Goal: Information Seeking & Learning: Find specific fact

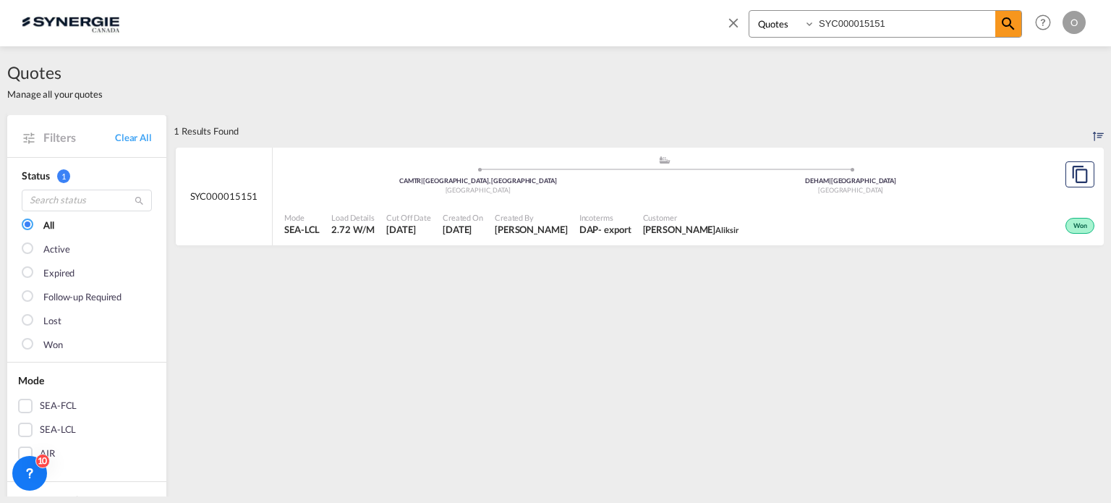
select select "Quotes"
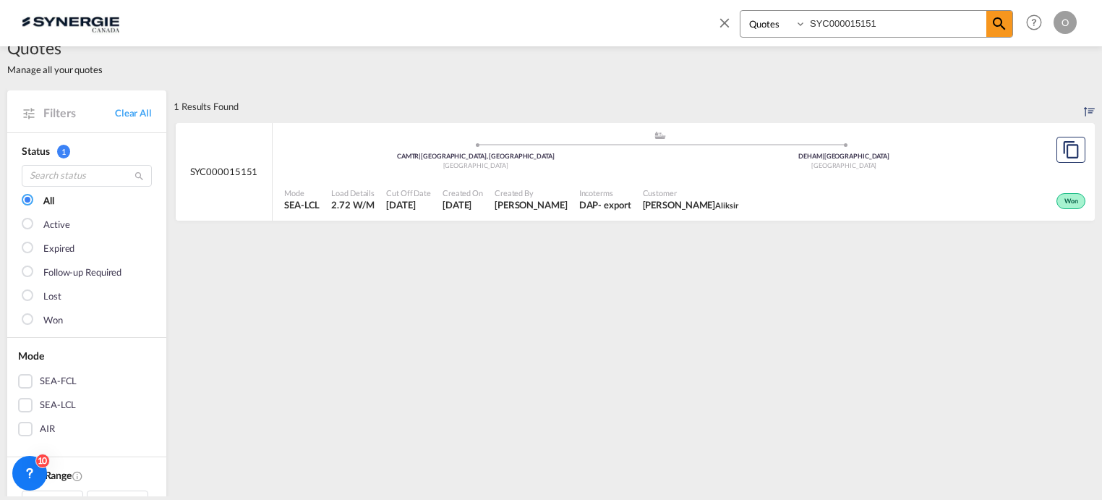
scroll to position [25, 0]
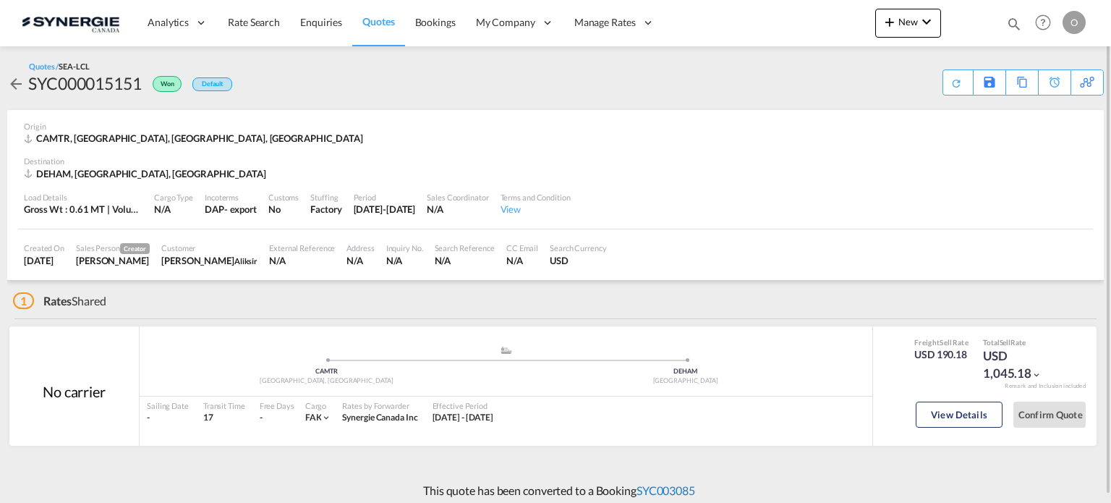
click at [674, 488] on link "SYC003085" at bounding box center [666, 490] width 59 height 14
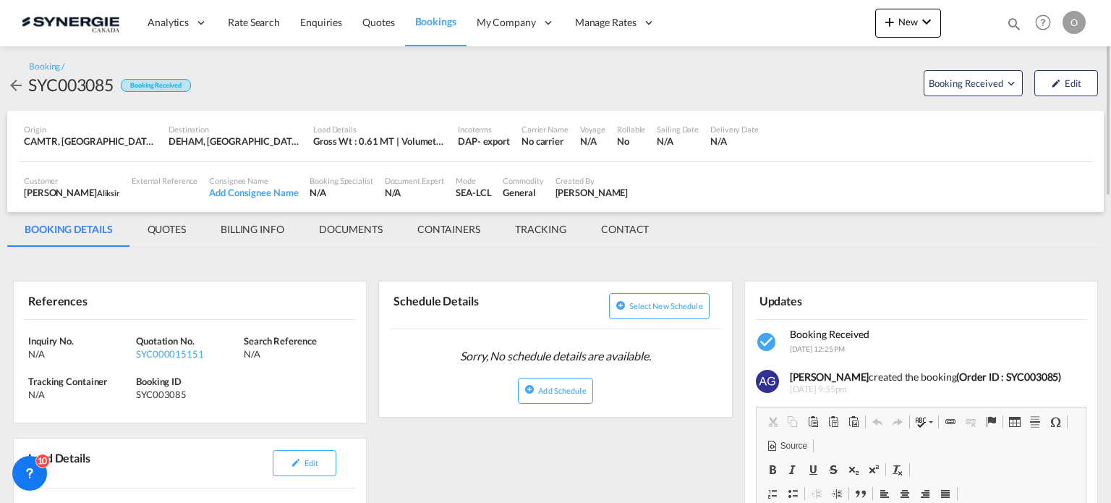
click at [171, 226] on md-tab-item "QUOTES" at bounding box center [166, 229] width 73 height 35
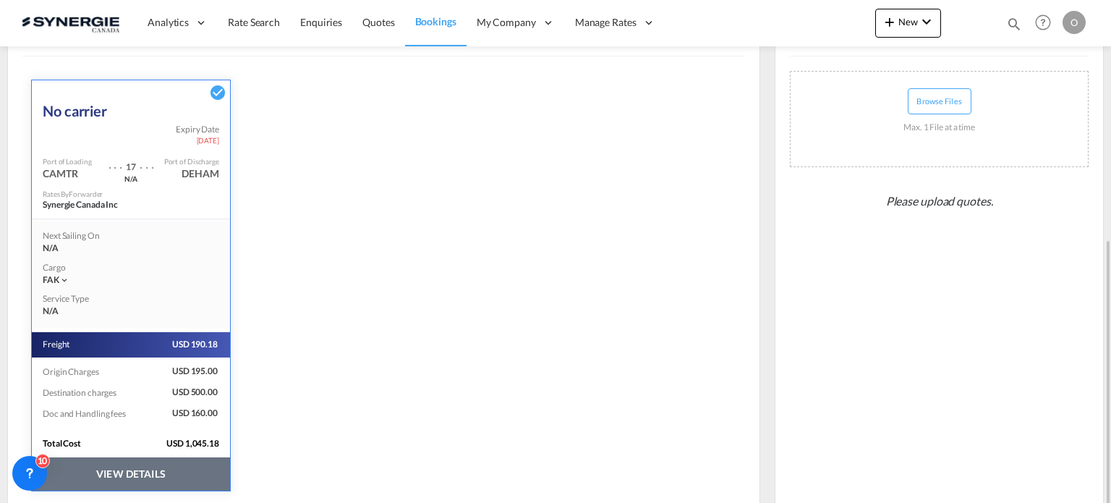
scroll to position [316, 0]
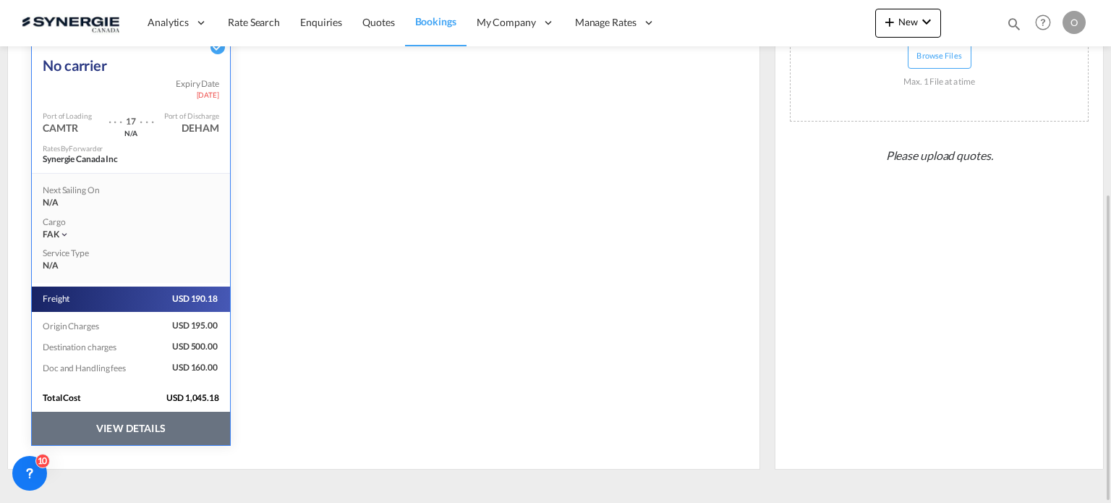
click at [104, 425] on button "VIEW DETAILS" at bounding box center [131, 428] width 198 height 33
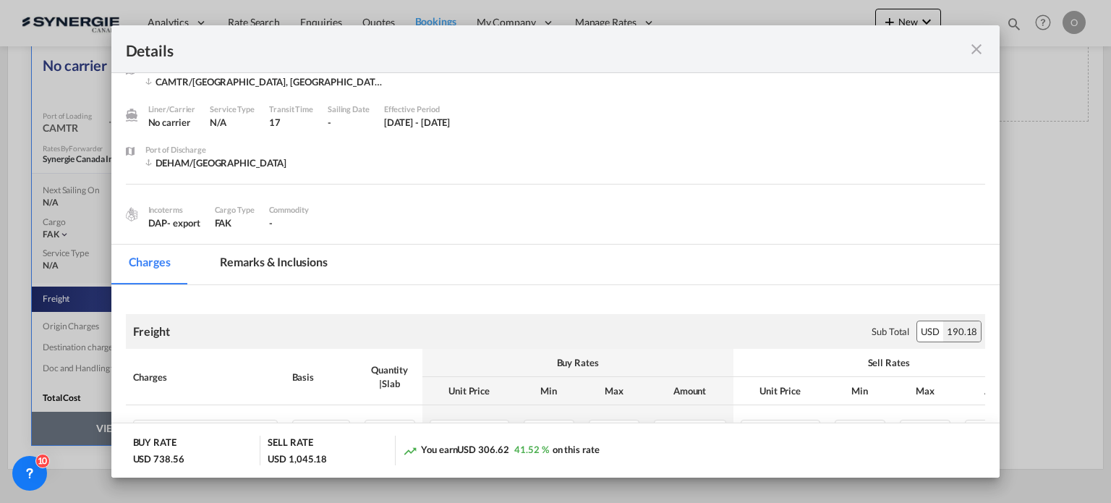
scroll to position [0, 0]
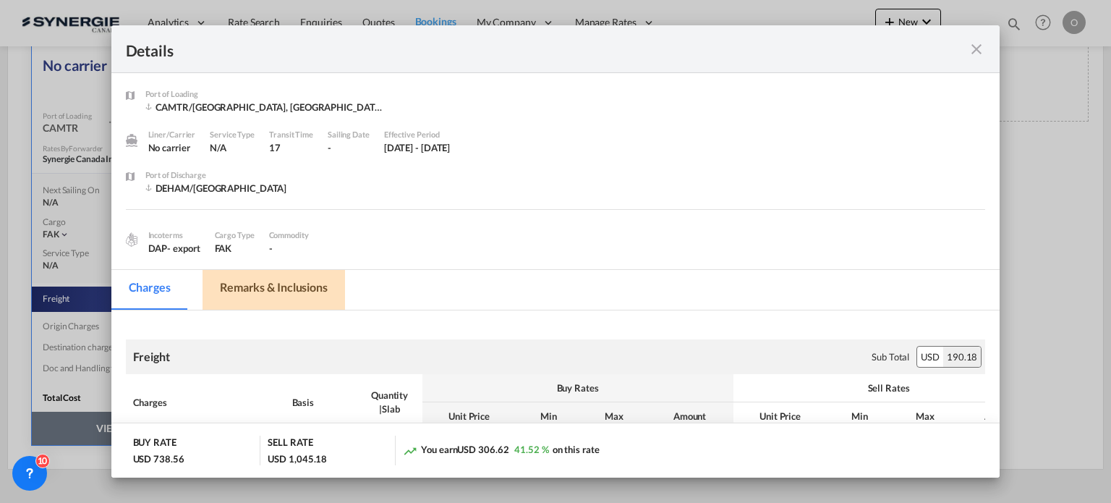
click at [264, 282] on md-tab-item "Remarks & Inclusions" at bounding box center [274, 290] width 142 height 40
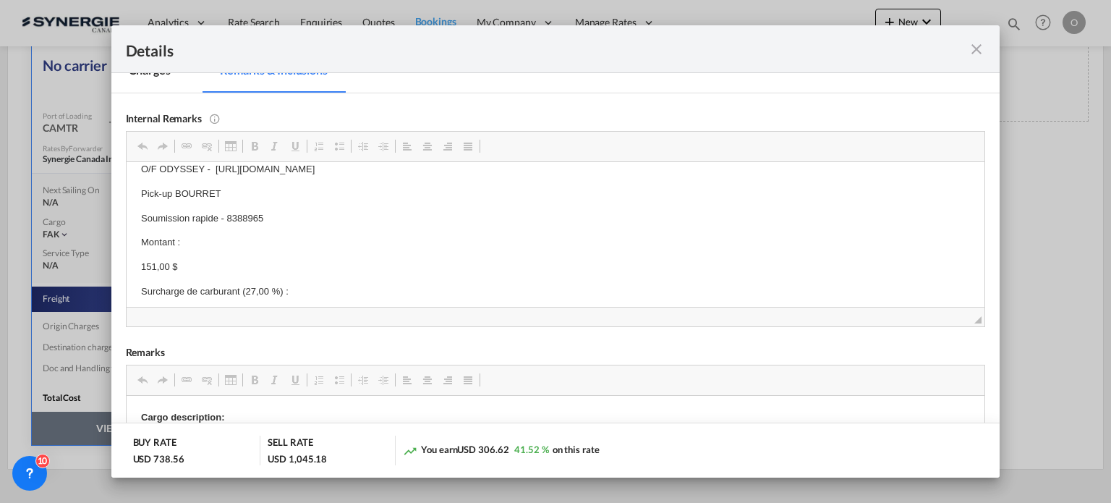
scroll to position [14, 0]
drag, startPoint x: 224, startPoint y: 231, endPoint x: 247, endPoint y: 231, distance: 22.4
drag, startPoint x: 225, startPoint y: 217, endPoint x: 265, endPoint y: 216, distance: 39.8
click at [265, 216] on p "Soumission rapide - 8388965" at bounding box center [555, 217] width 830 height 15
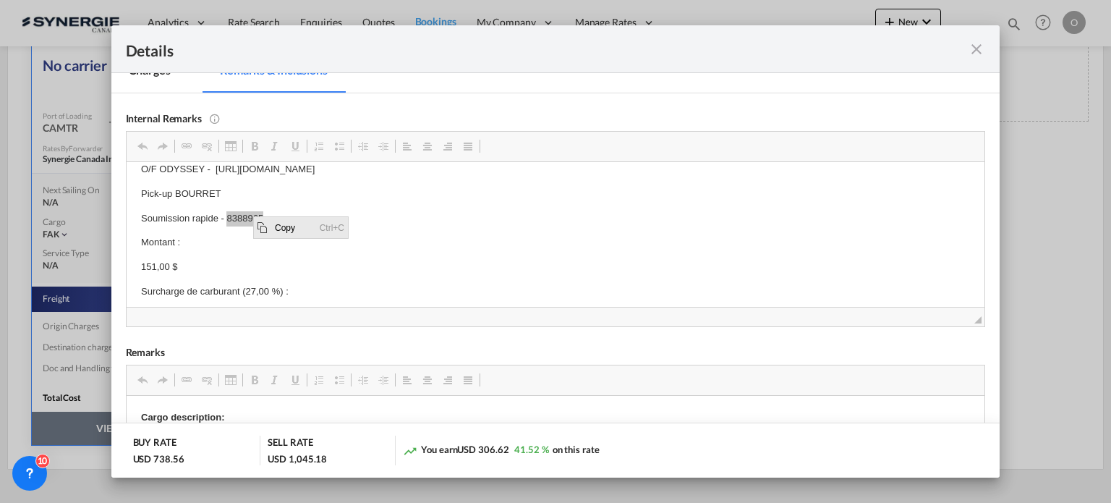
click at [281, 226] on span "Copy" at bounding box center [293, 226] width 45 height 21
copy p "8388965"
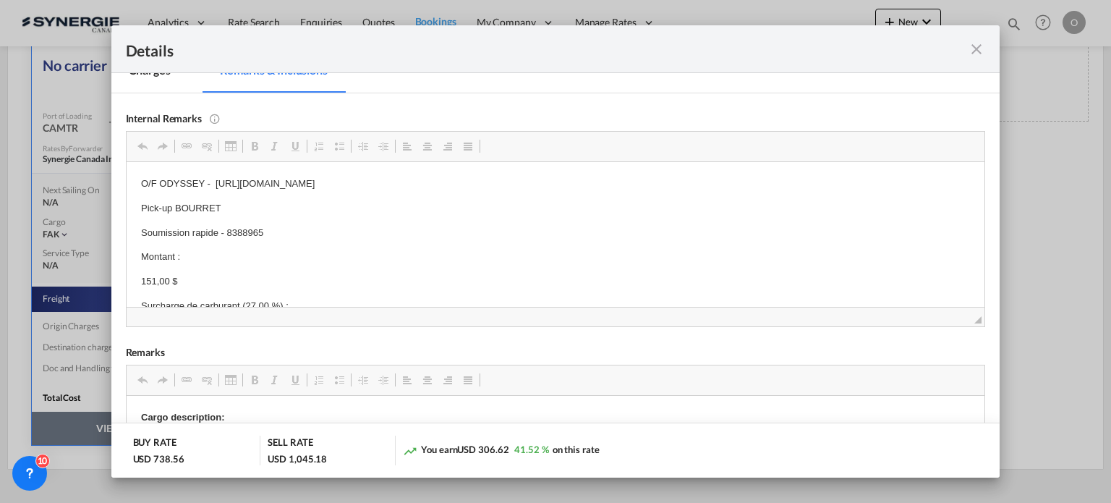
click at [977, 51] on md-icon "icon-close fg-AAA8AD m-0 cursor" at bounding box center [976, 49] width 17 height 17
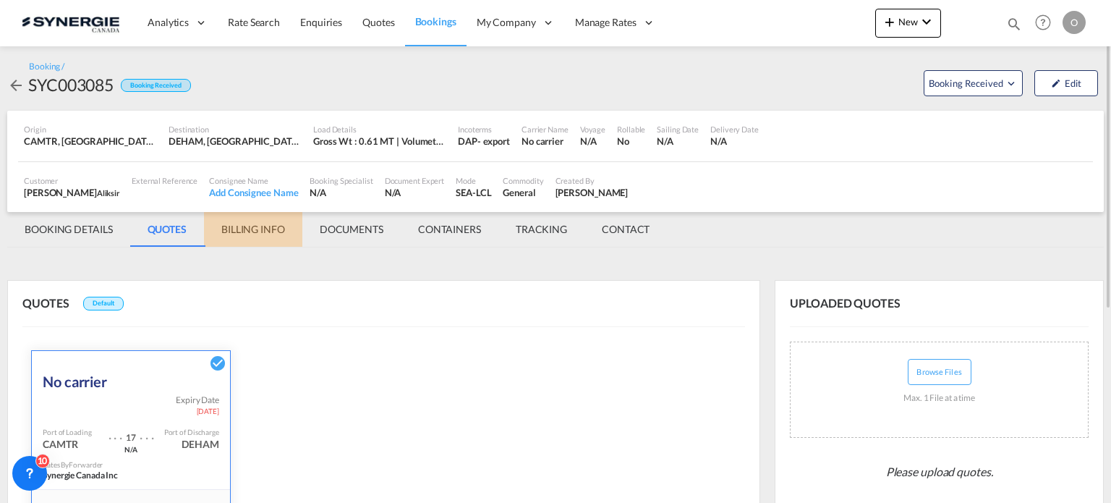
click at [244, 227] on md-tab-item "BILLING INFO" at bounding box center [253, 229] width 98 height 35
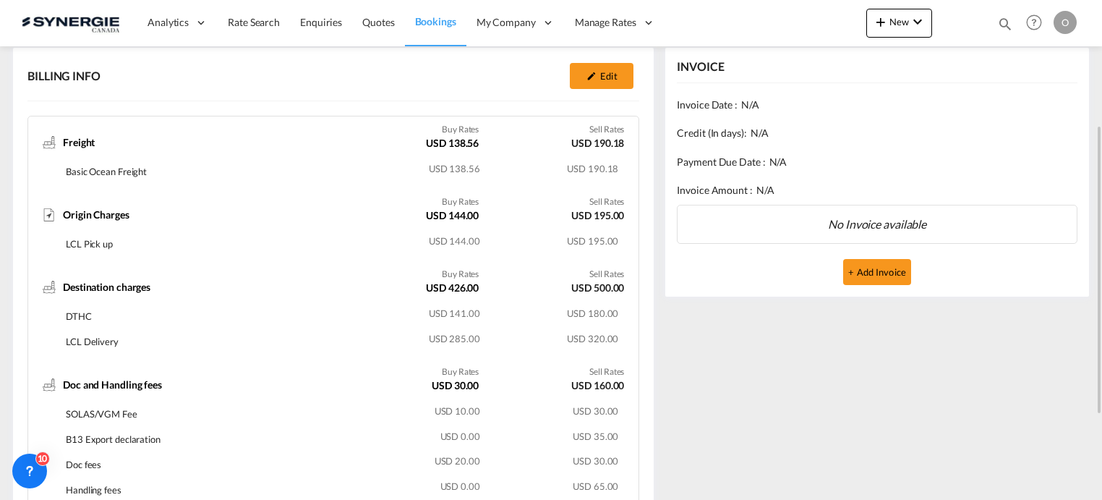
scroll to position [144, 0]
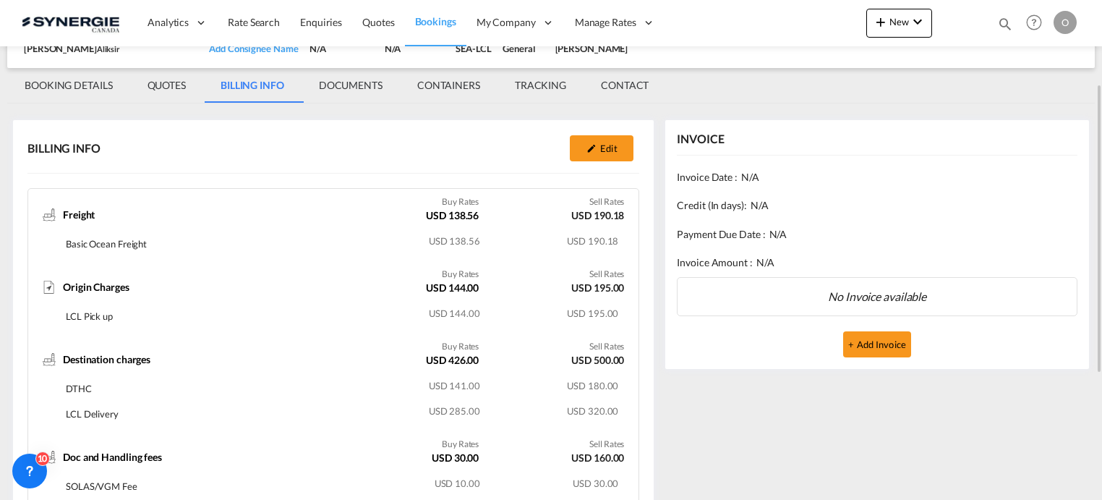
click at [158, 86] on md-tab-item "QUOTES" at bounding box center [166, 85] width 73 height 35
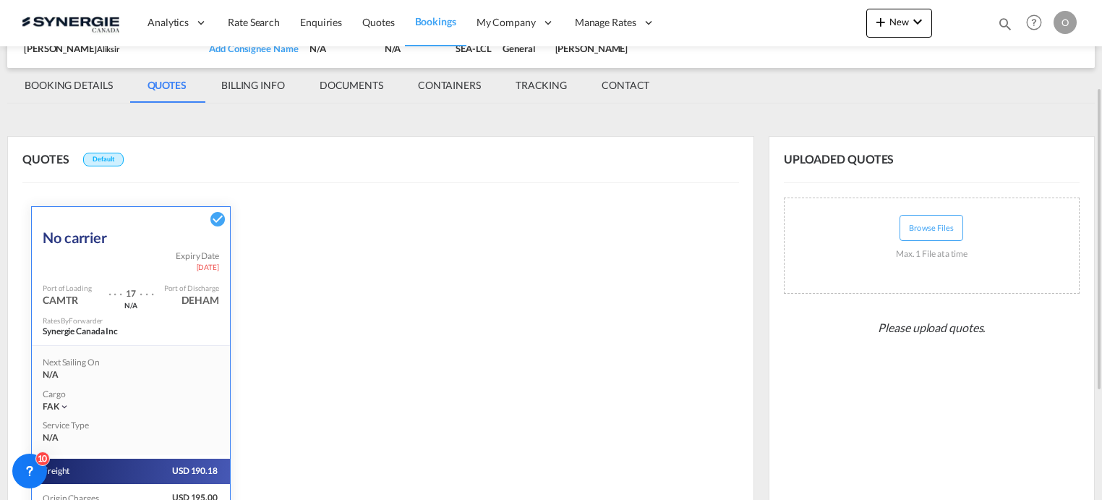
click at [254, 86] on md-tab-item "BILLING INFO" at bounding box center [253, 85] width 98 height 35
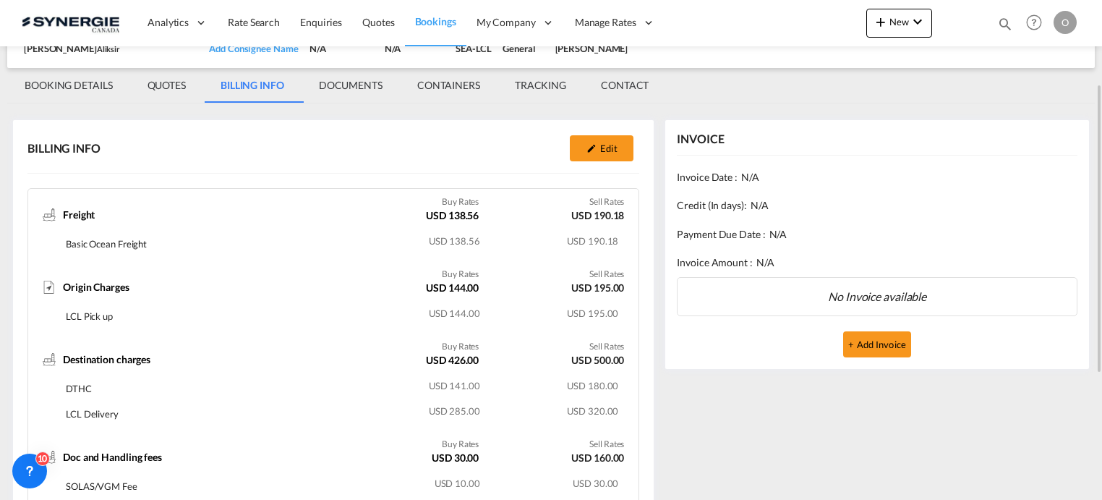
click at [74, 82] on md-tab-item "BOOKING DETAILS" at bounding box center [68, 85] width 123 height 35
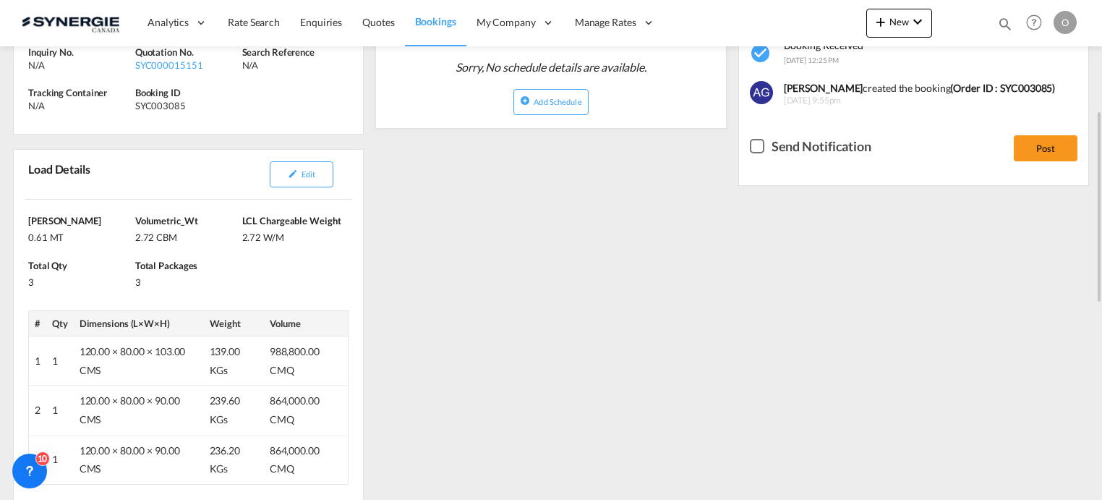
scroll to position [72, 0]
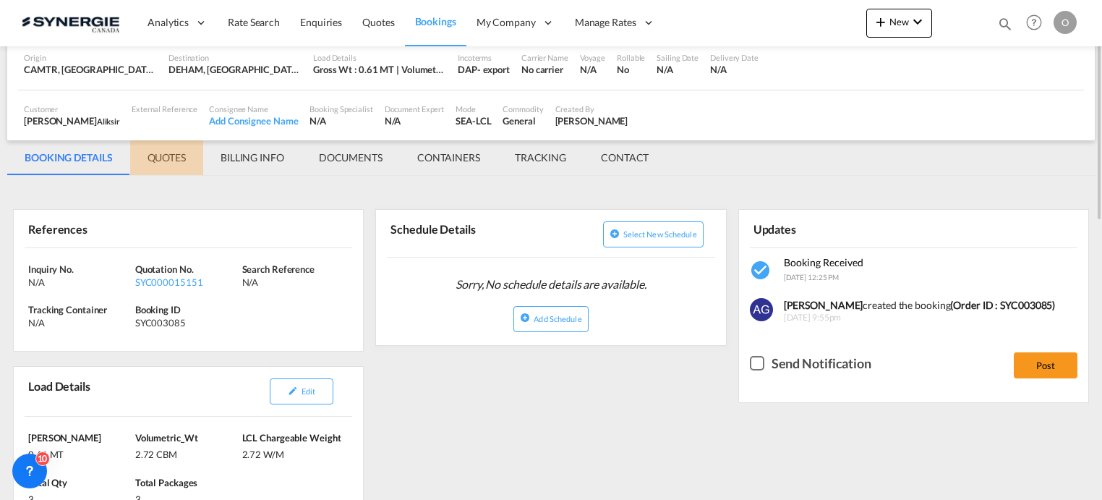
click at [155, 156] on md-tab-item "QUOTES" at bounding box center [166, 157] width 73 height 35
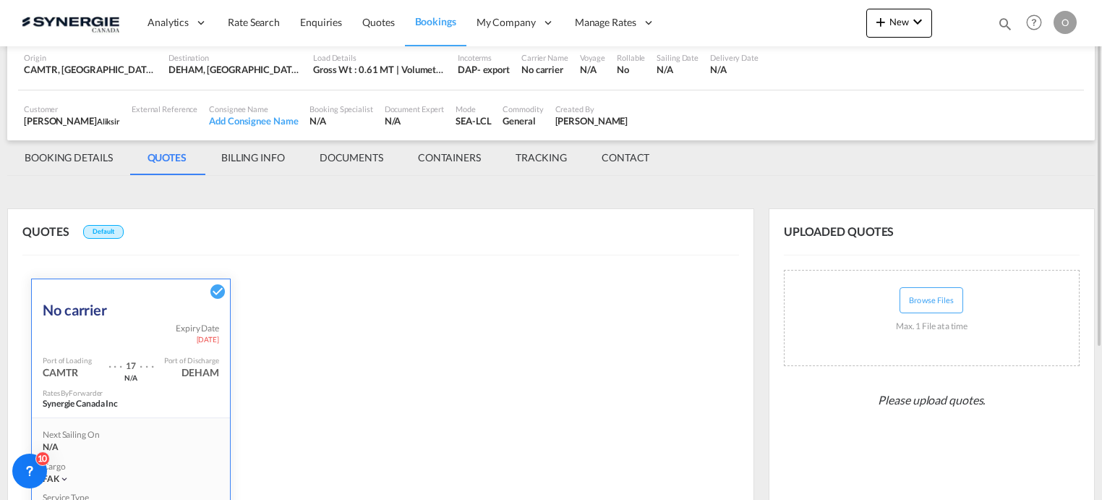
scroll to position [322, 0]
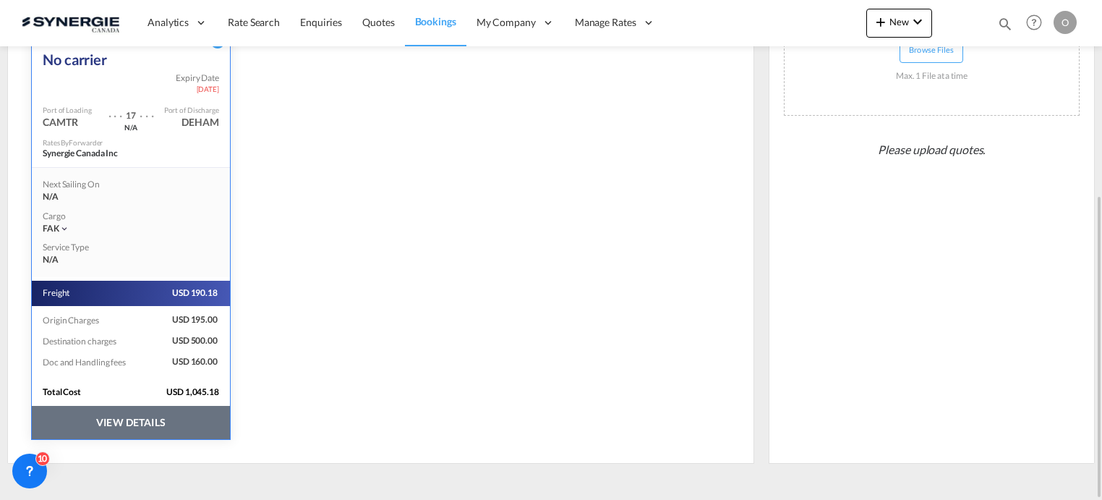
click at [105, 420] on button "VIEW DETAILS" at bounding box center [131, 422] width 198 height 33
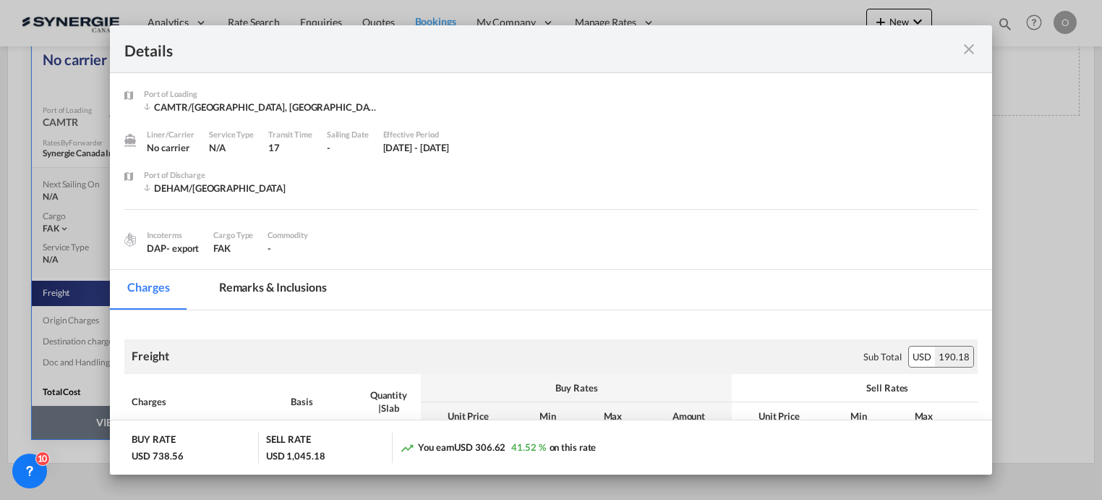
click at [261, 290] on md-tab-item "Remarks & Inclusions" at bounding box center [273, 290] width 142 height 40
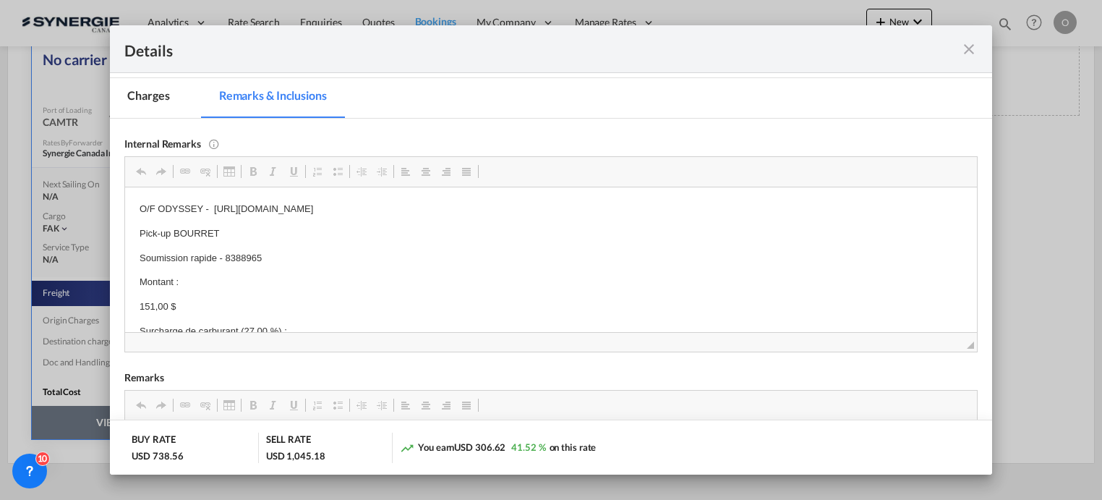
scroll to position [193, 0]
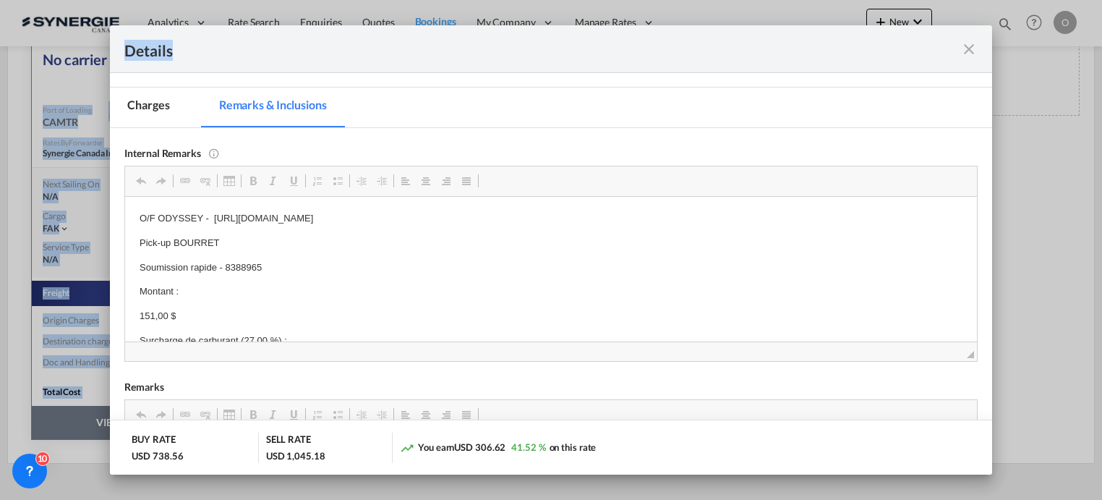
drag, startPoint x: 431, startPoint y: 53, endPoint x: 112, endPoint y: 85, distance: 320.7
click at [0, 65] on html "Analytics Reports Dashboard Rate Search Enquiries Quotes" at bounding box center [551, 250] width 1102 height 500
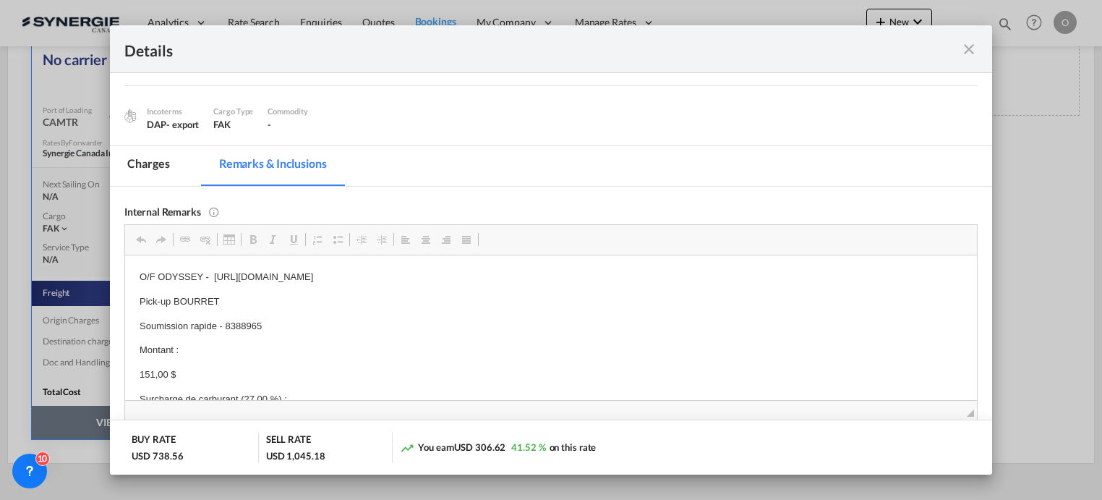
click at [965, 44] on md-icon "icon-close fg-AAA8AD m-0 cursor" at bounding box center [969, 49] width 17 height 17
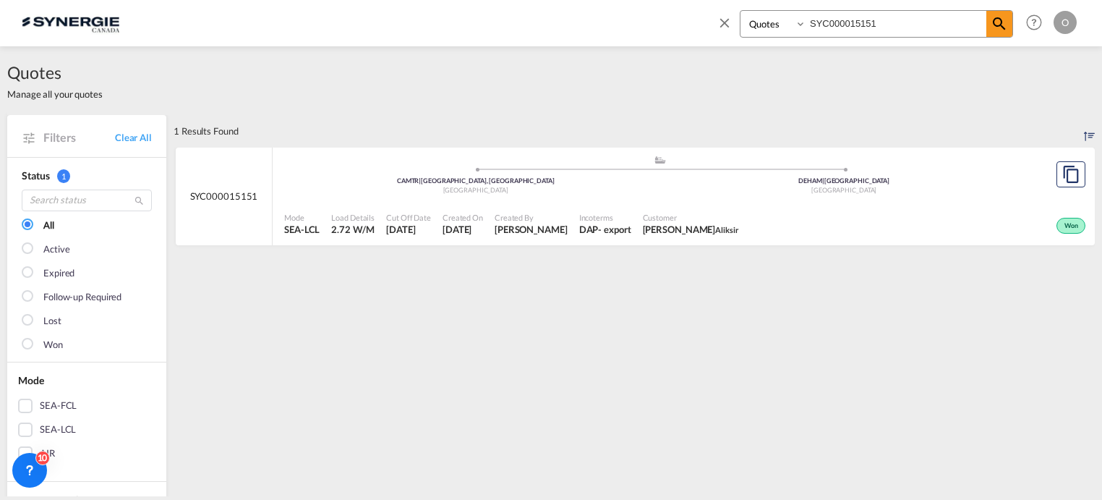
select select "Quotes"
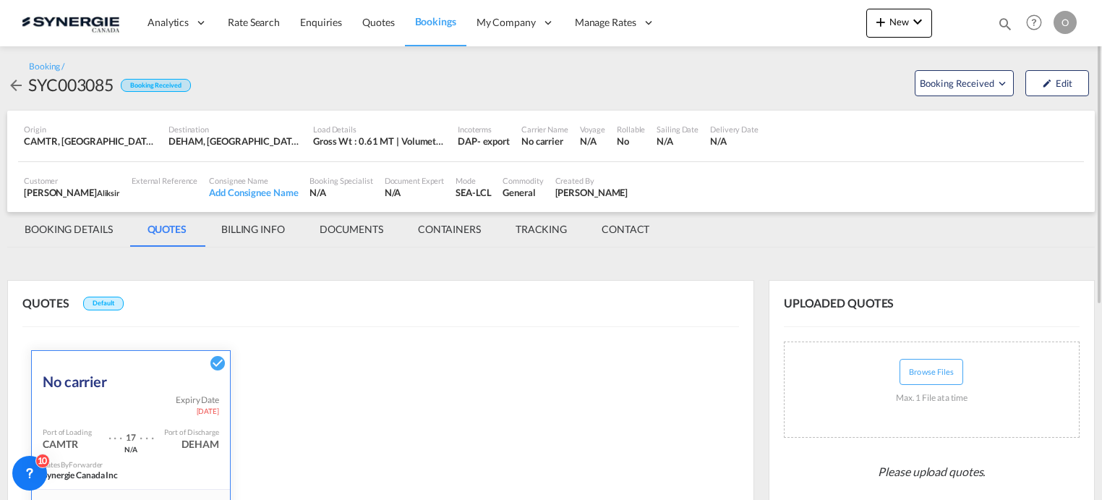
click at [1005, 24] on md-icon "icon-magnify" at bounding box center [1005, 24] width 16 height 16
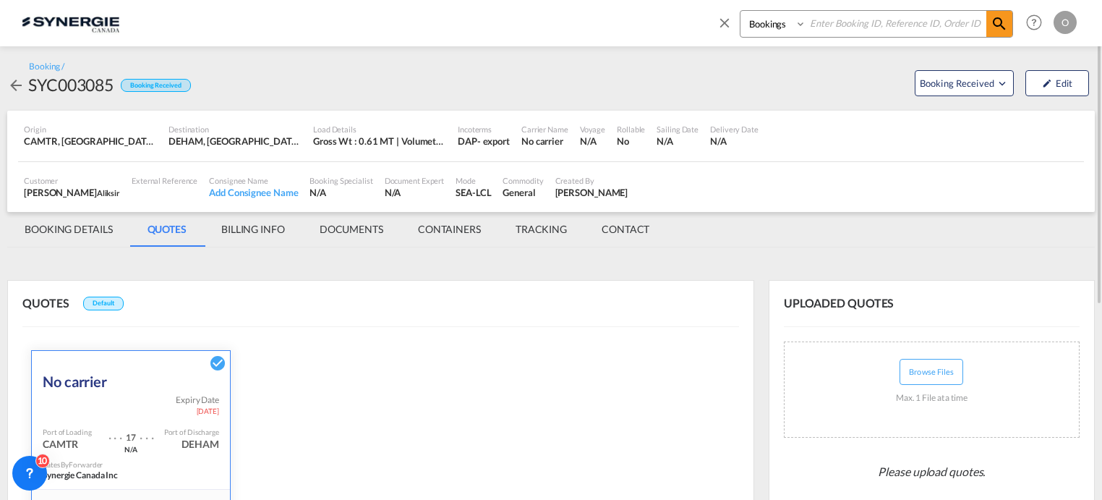
click at [869, 25] on input at bounding box center [897, 23] width 180 height 25
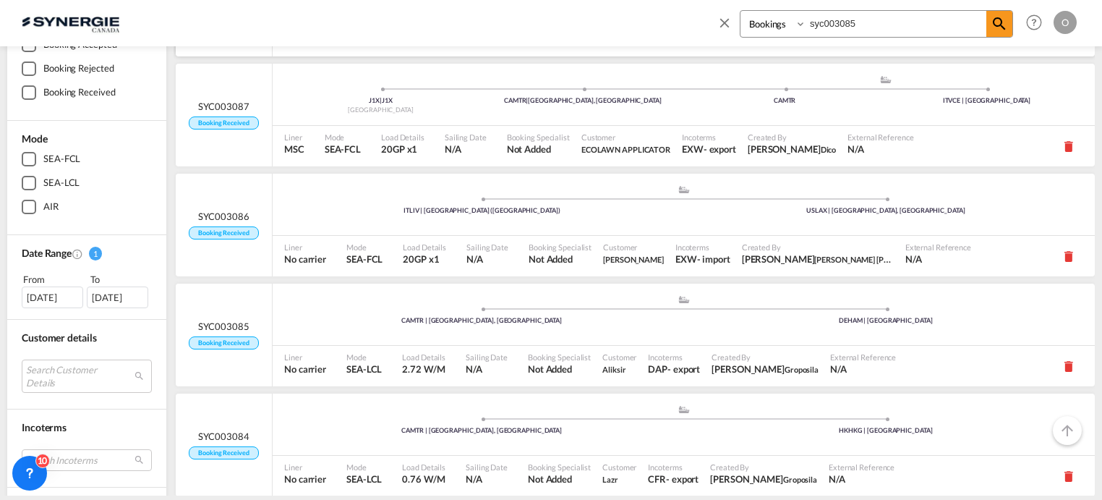
scroll to position [217, 0]
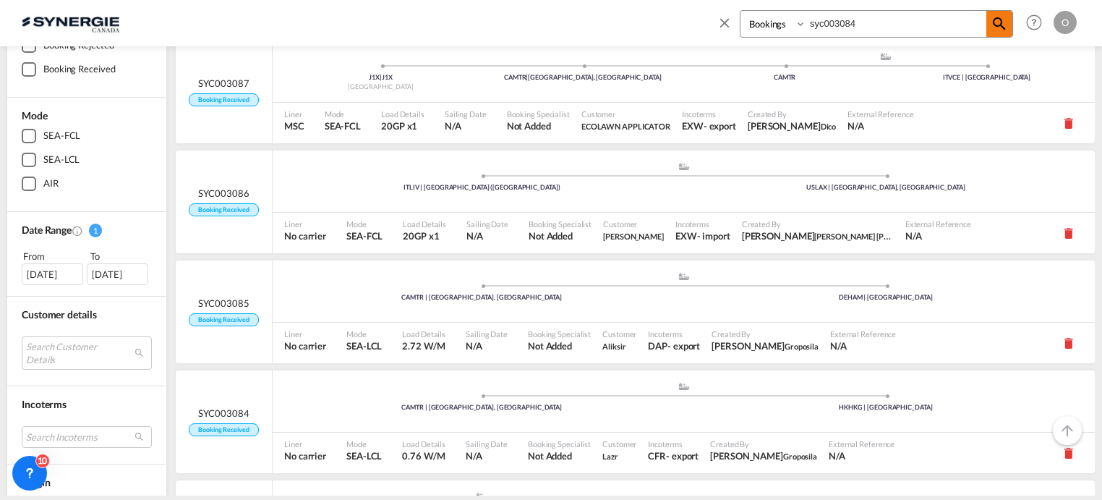
type input "syc003084"
click at [1011, 28] on span at bounding box center [1000, 24] width 26 height 26
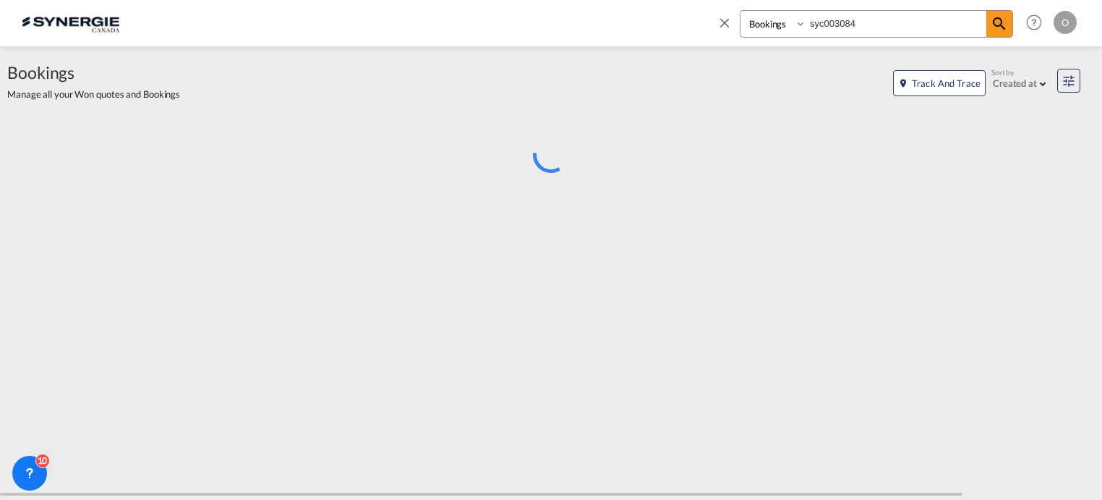
scroll to position [0, 0]
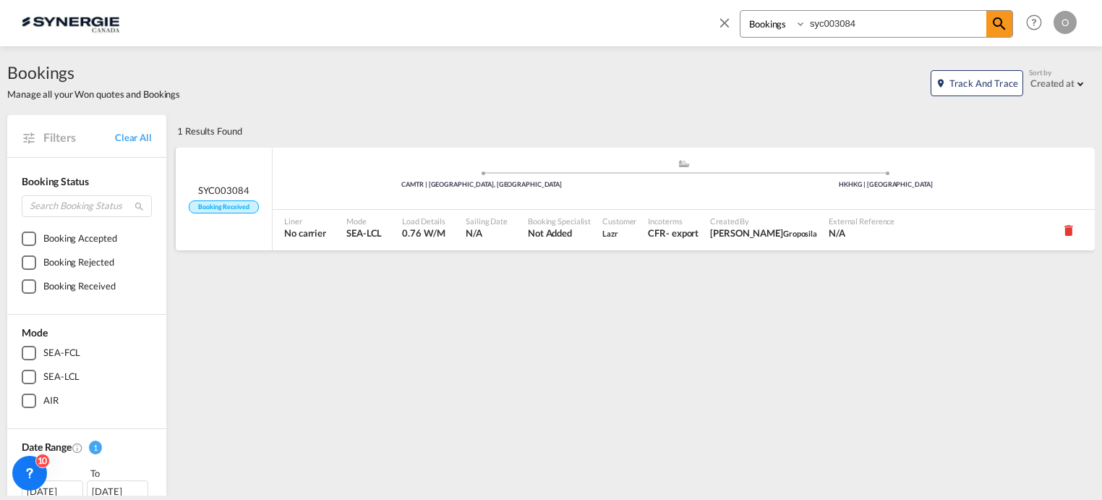
click at [551, 230] on span "Not Added" at bounding box center [559, 232] width 63 height 13
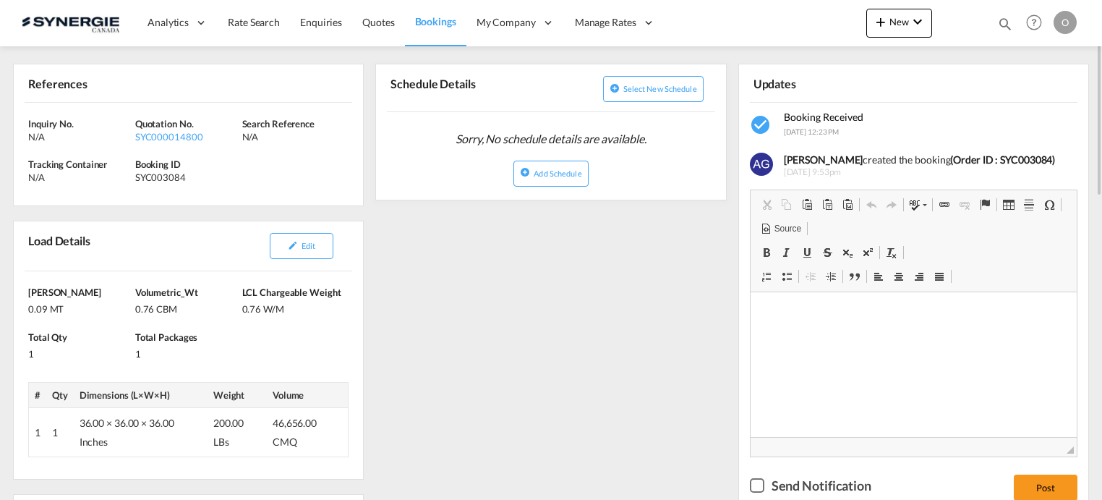
scroll to position [72, 0]
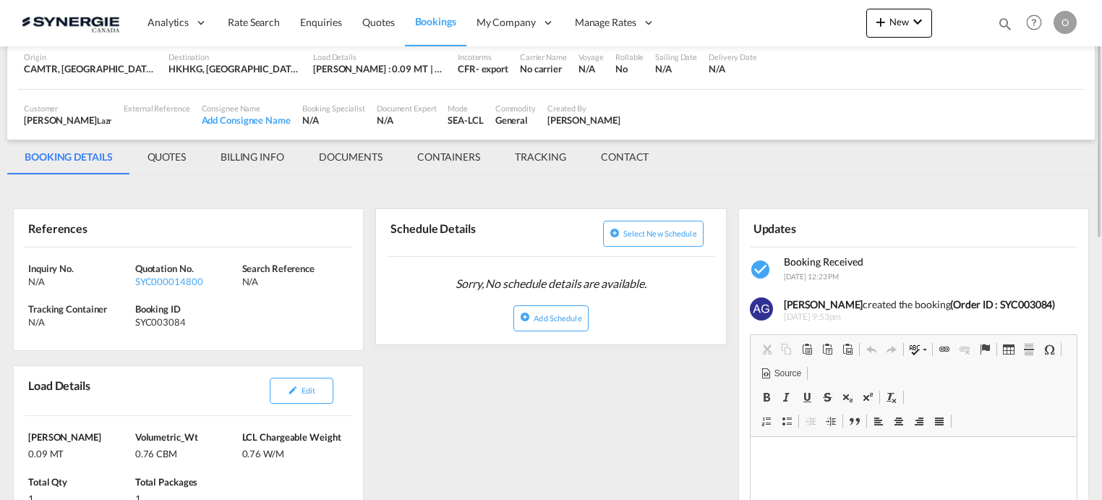
click at [170, 154] on md-tab-item "QUOTES" at bounding box center [166, 157] width 73 height 35
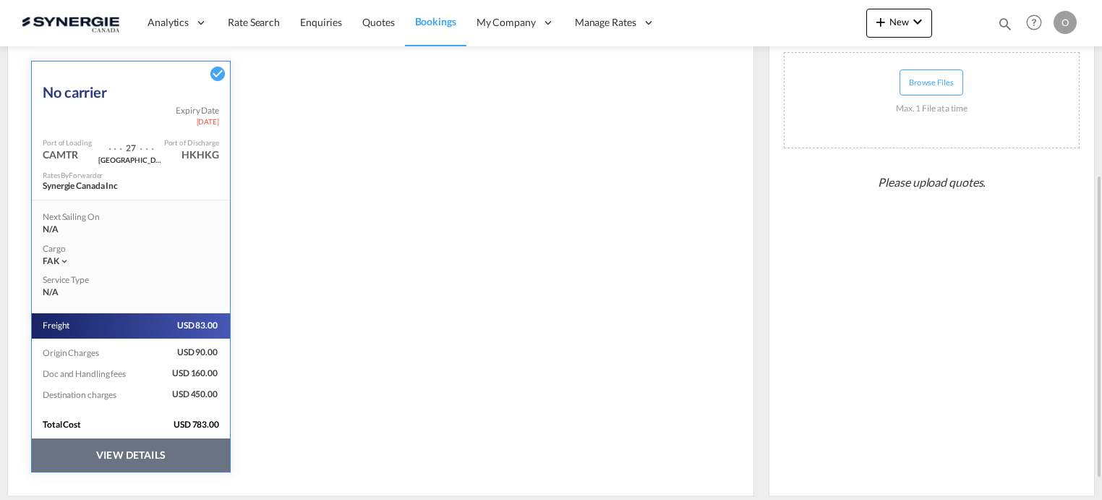
scroll to position [322, 0]
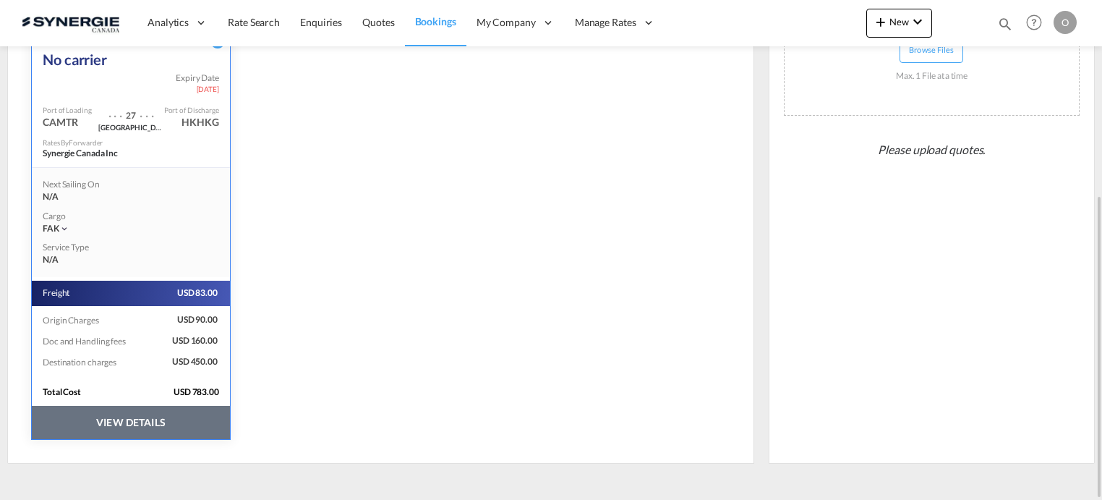
click at [112, 424] on button "VIEW DETAILS" at bounding box center [131, 422] width 198 height 33
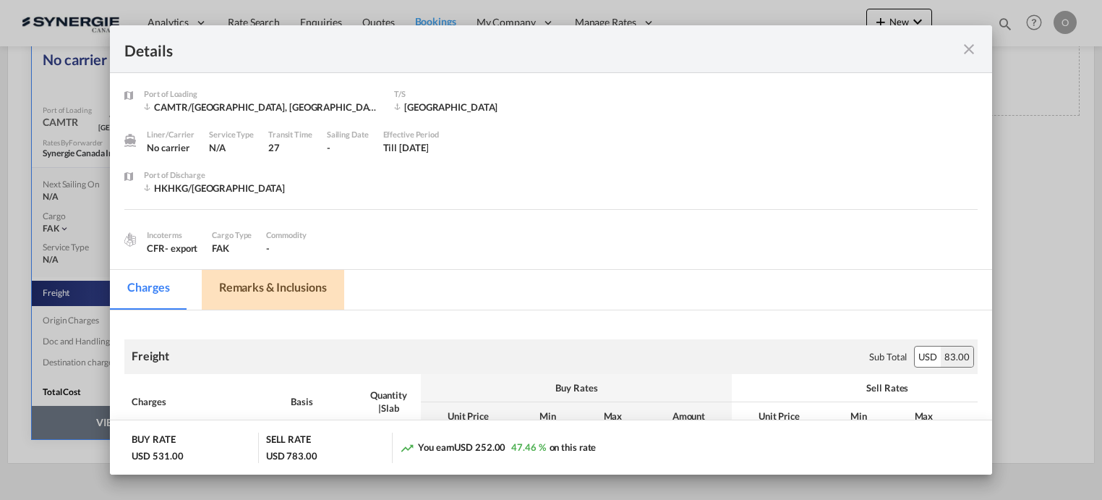
click at [307, 285] on md-tab-item "Remarks & Inclusions" at bounding box center [273, 290] width 142 height 40
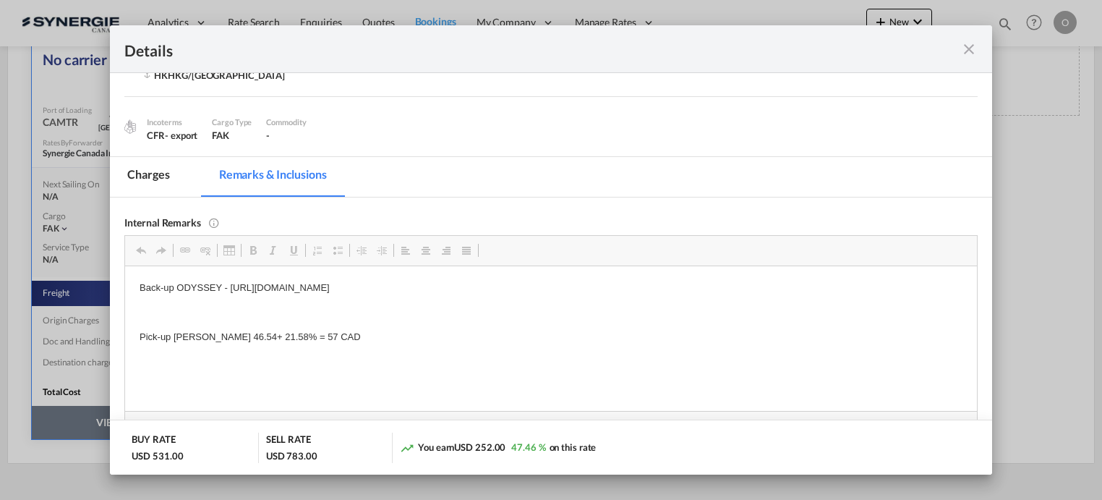
scroll to position [121, 0]
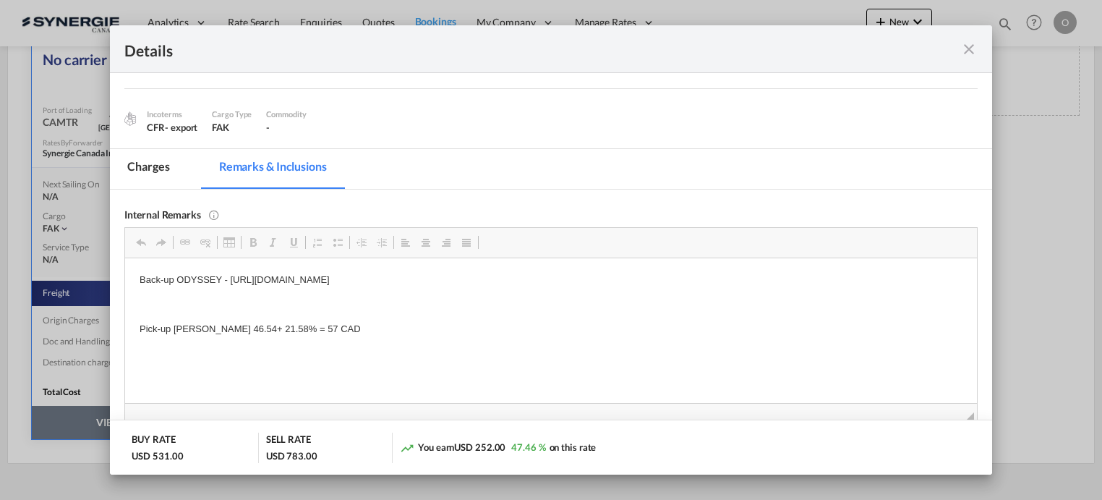
click at [966, 48] on md-icon "icon-close fg-AAA8AD m-0 cursor" at bounding box center [969, 49] width 17 height 17
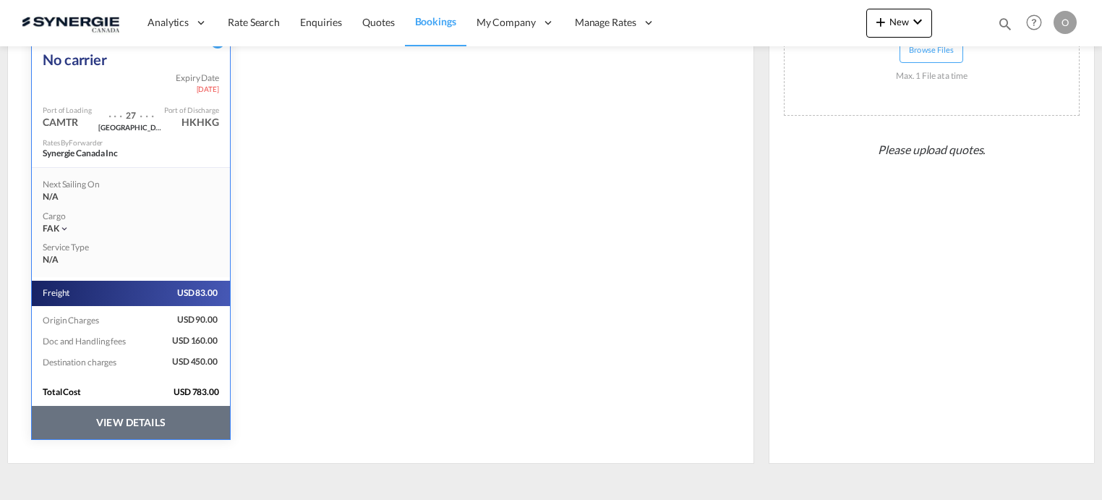
scroll to position [0, 0]
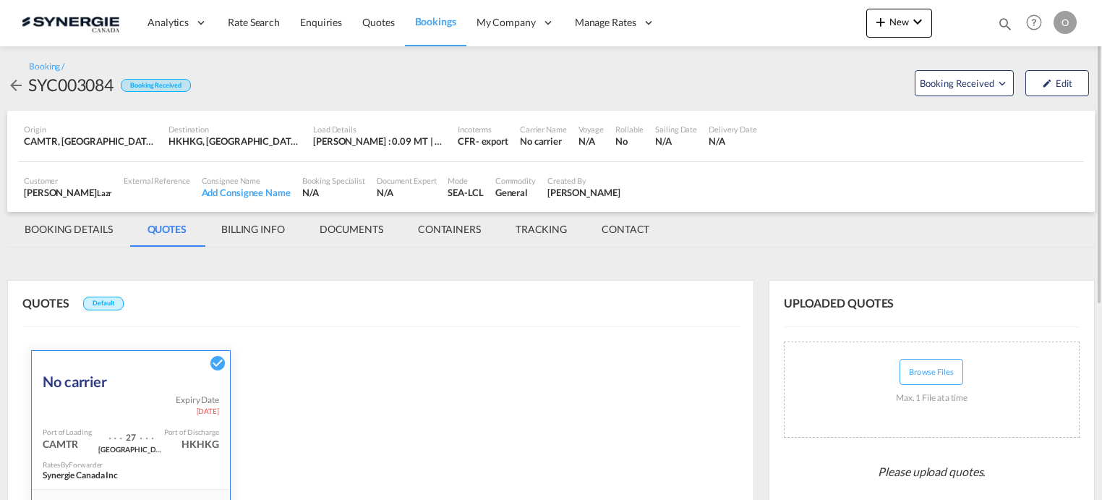
click at [253, 224] on md-tab-item "BILLING INFO" at bounding box center [253, 229] width 98 height 35
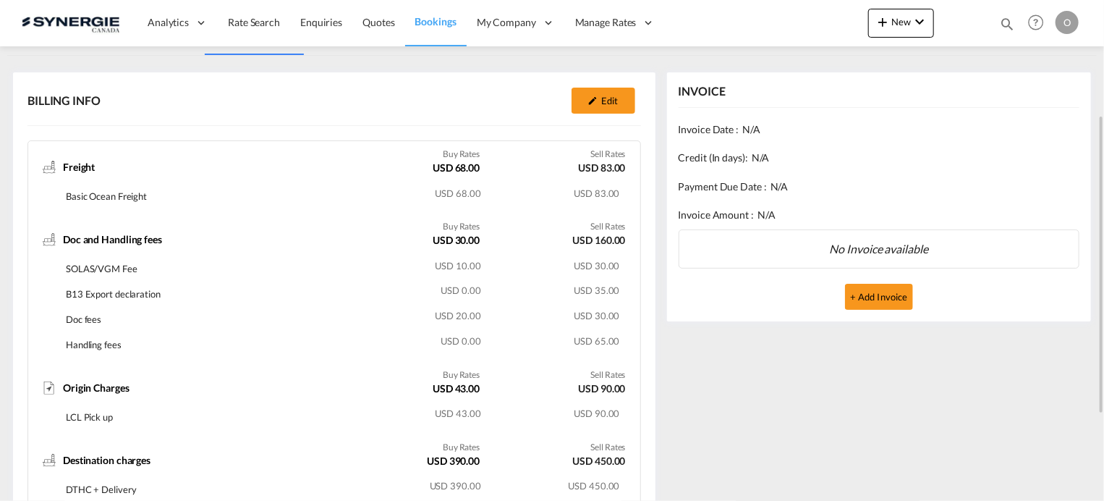
scroll to position [191, 0]
